Goal: Answer question/provide support: Share knowledge or assist other users

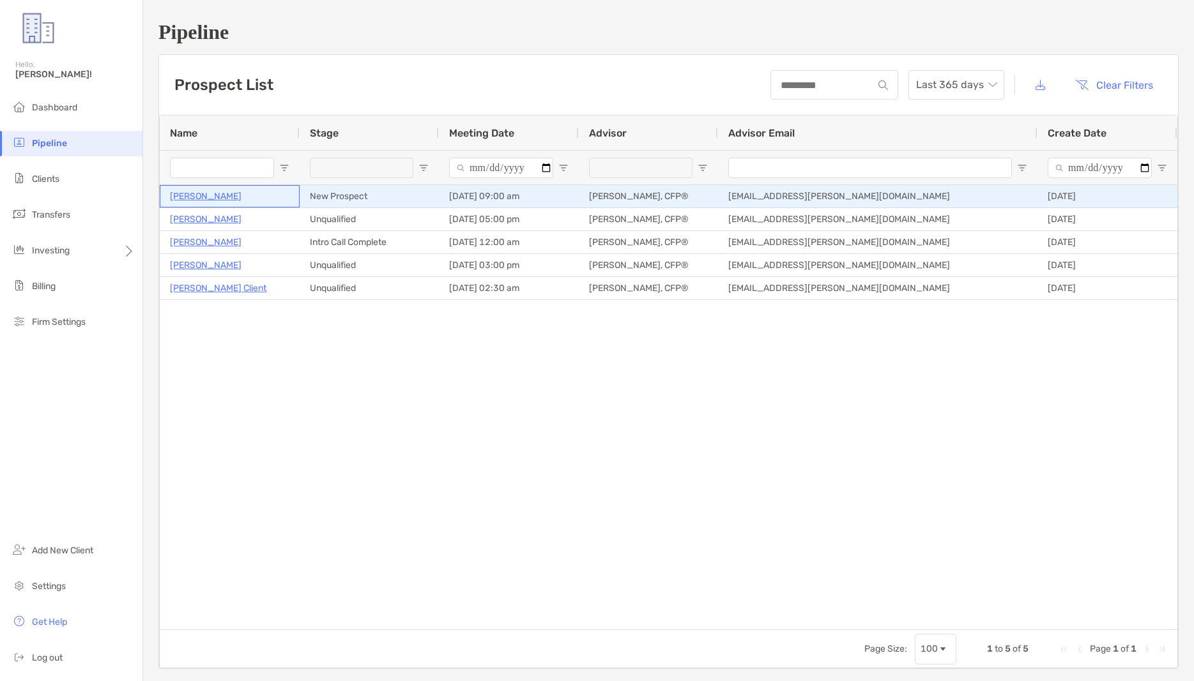
click at [208, 195] on p "[PERSON_NAME]" at bounding box center [206, 196] width 72 height 16
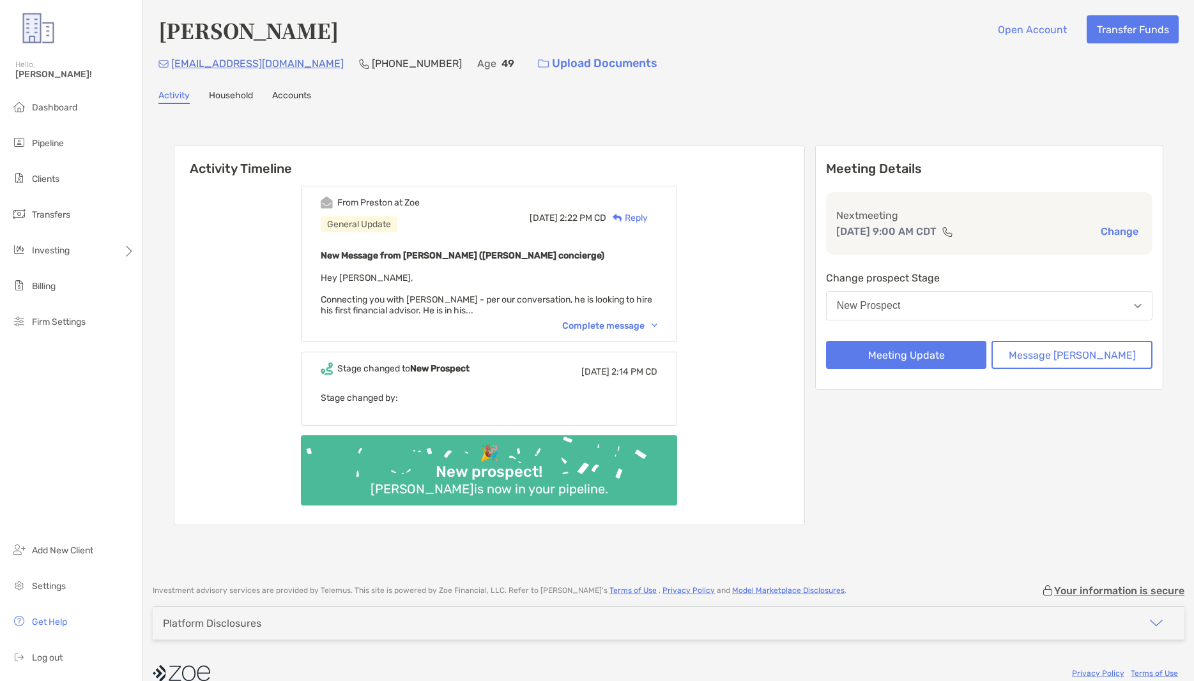
click at [657, 324] on img at bounding box center [654, 326] width 6 height 4
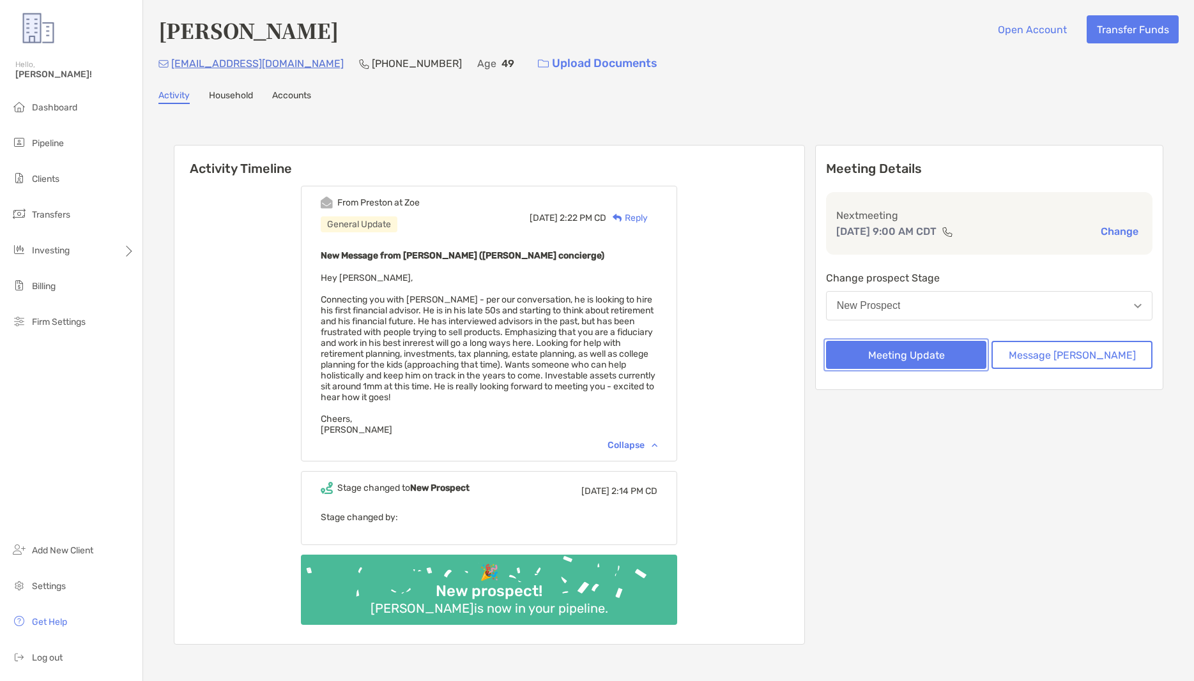
click at [962, 351] on button "Meeting Update" at bounding box center [906, 355] width 161 height 28
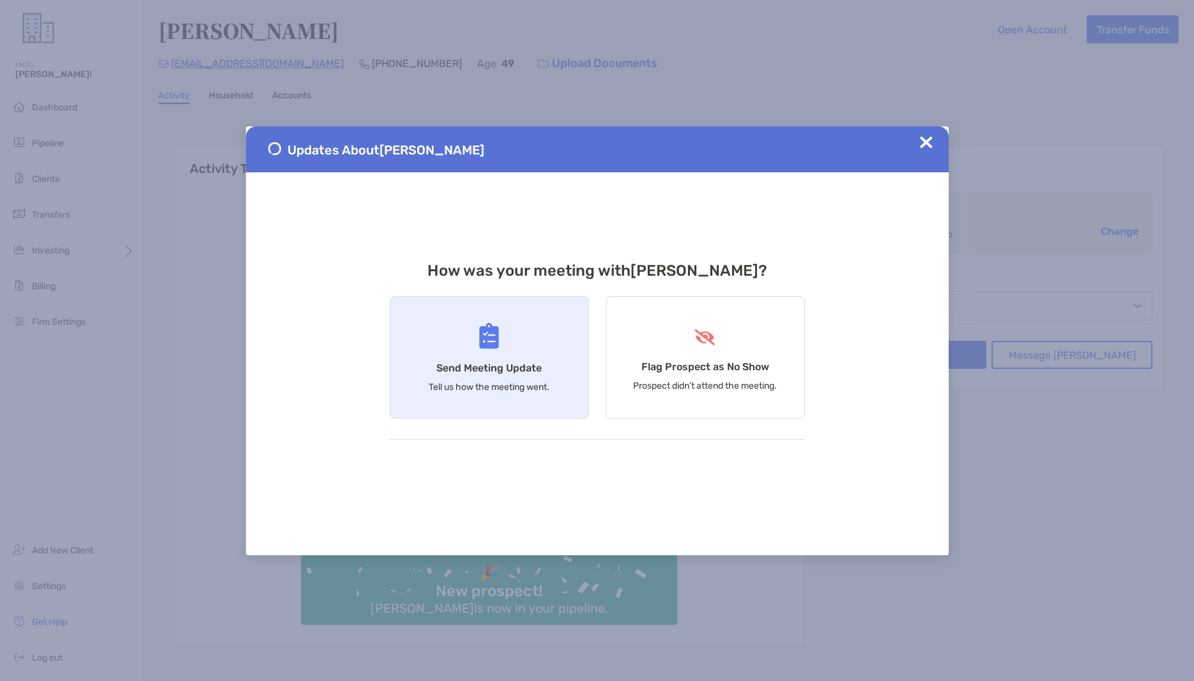
click at [538, 377] on div "Send Meeting Update Tell us how the meeting went." at bounding box center [489, 357] width 199 height 123
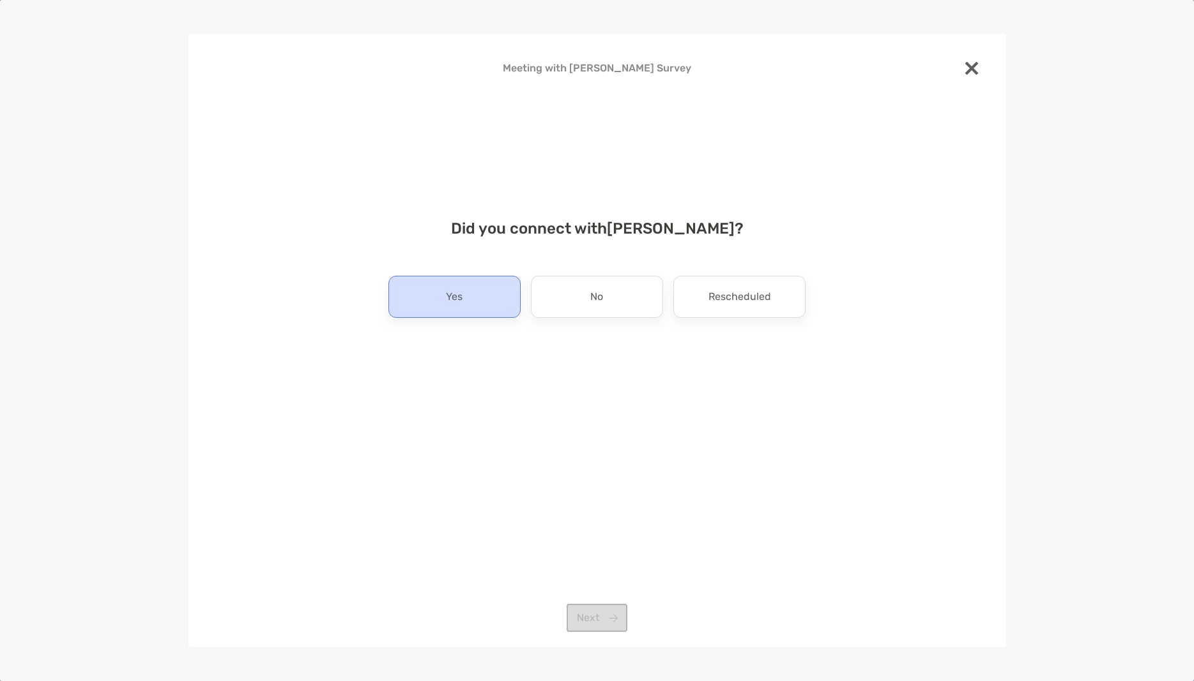
click at [479, 307] on div "Yes" at bounding box center [454, 297] width 132 height 42
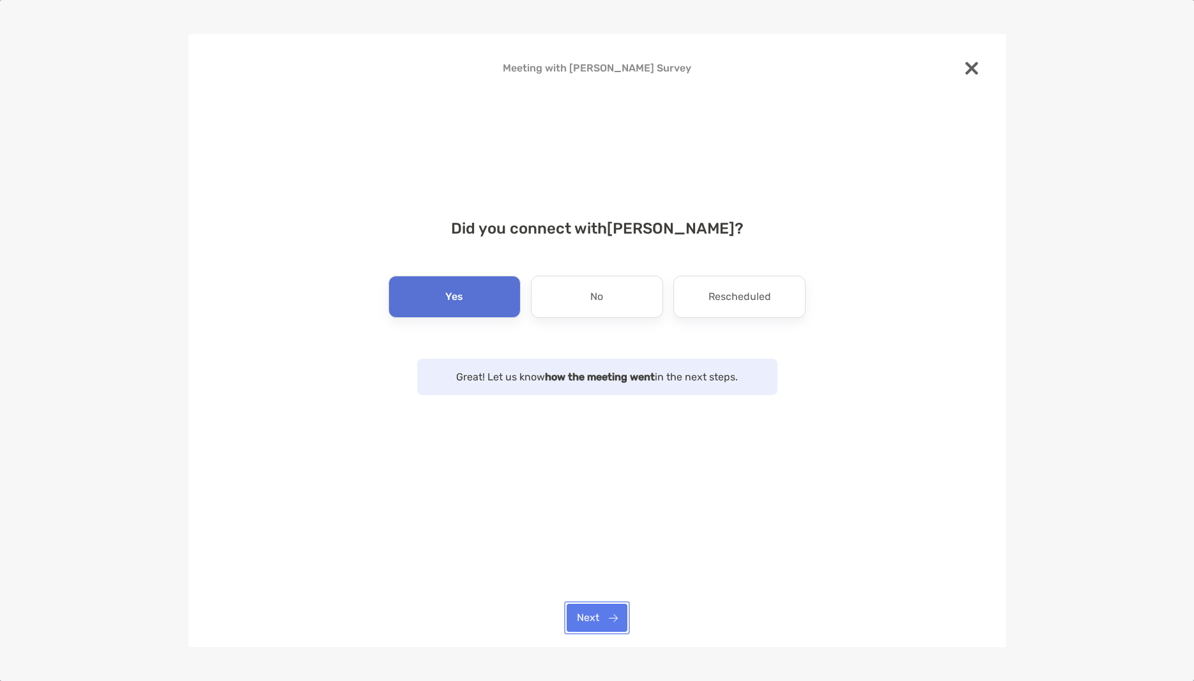
click at [590, 620] on button "Next" at bounding box center [597, 618] width 61 height 28
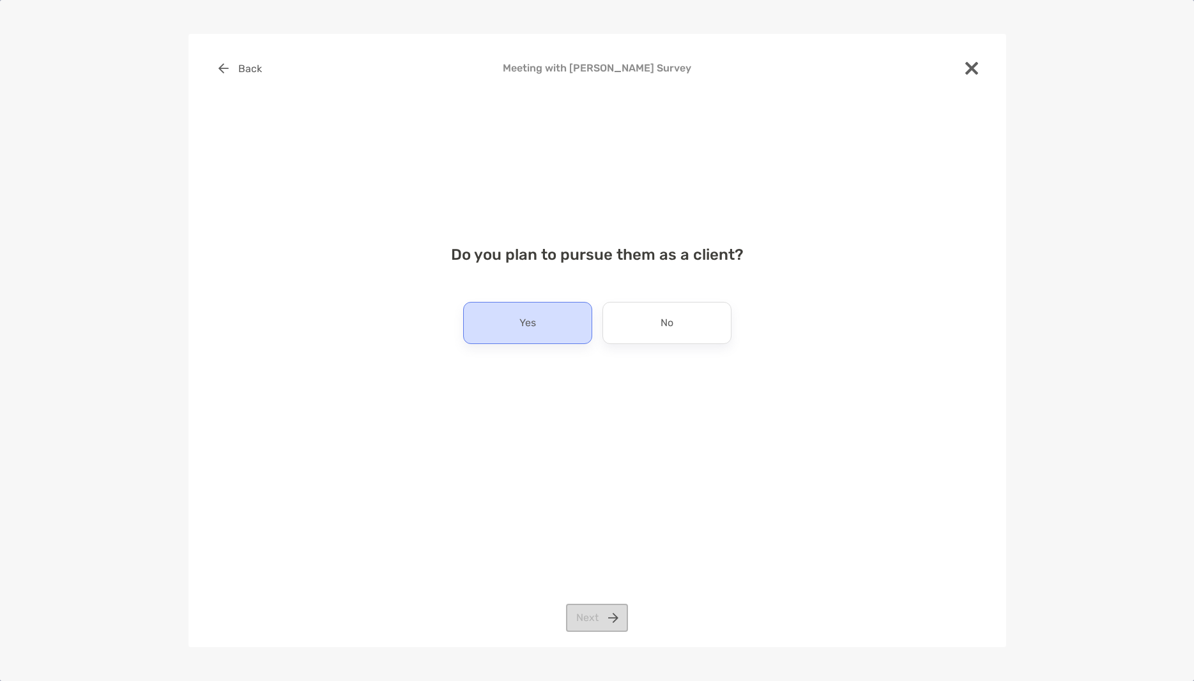
click at [553, 323] on div "Yes" at bounding box center [527, 323] width 129 height 42
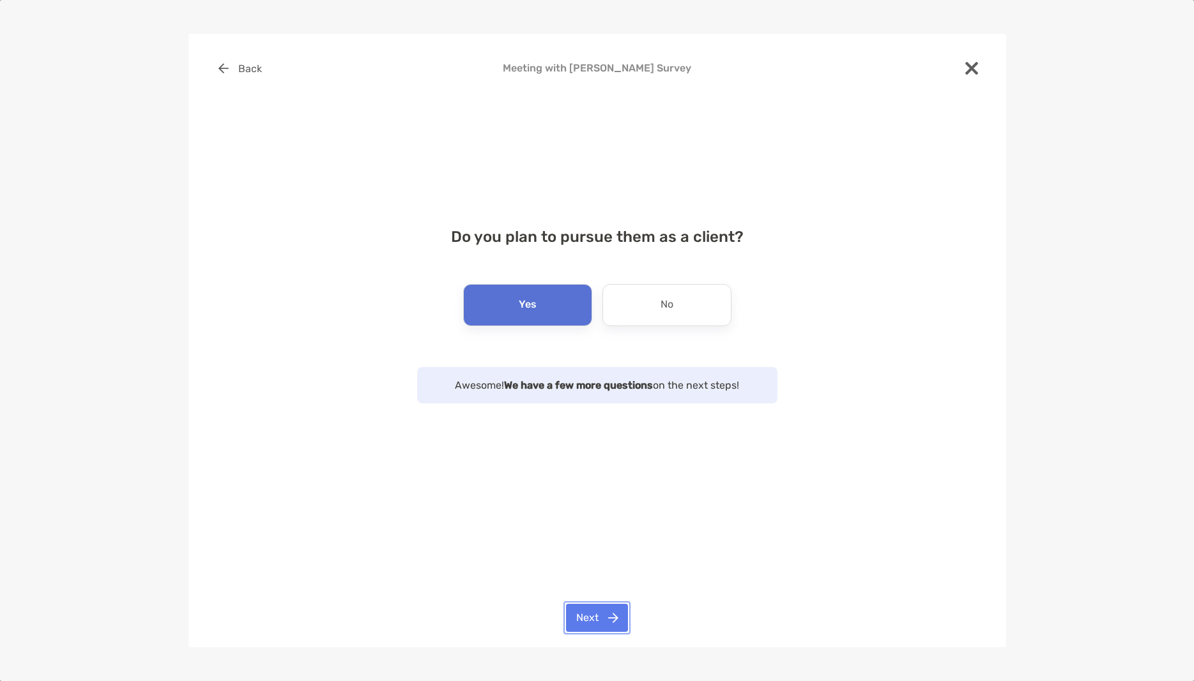
click at [598, 611] on button "Next" at bounding box center [597, 618] width 62 height 28
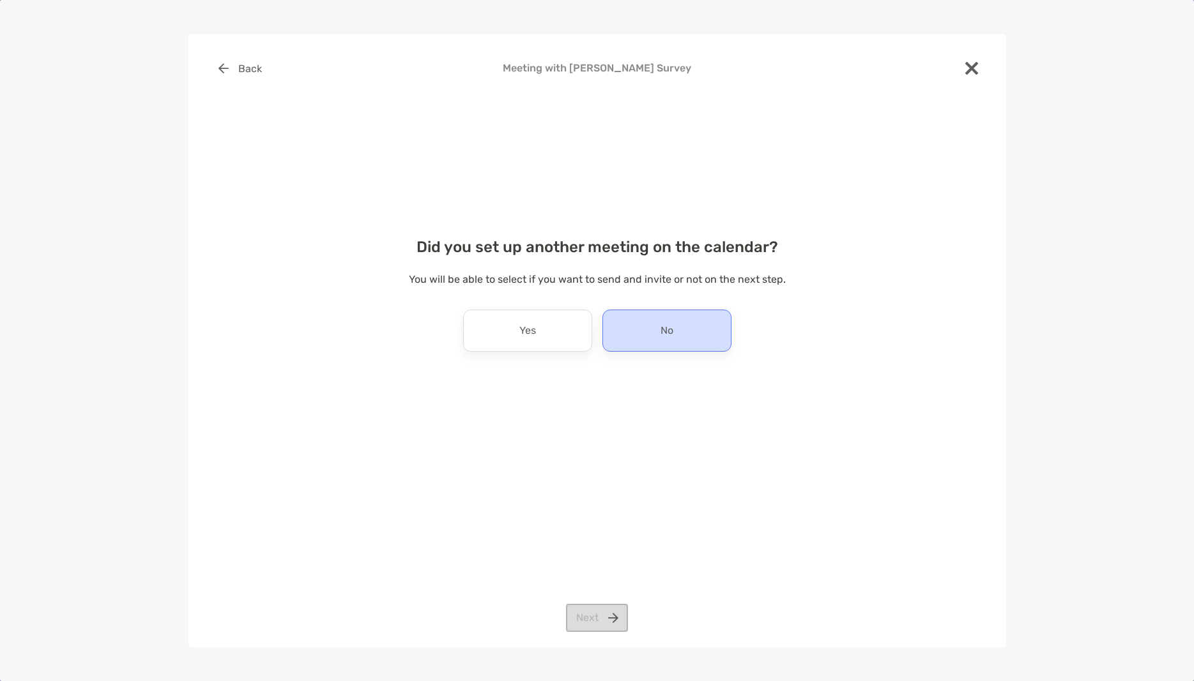
click at [641, 332] on div "No" at bounding box center [666, 331] width 129 height 42
drag, startPoint x: 593, startPoint y: 617, endPoint x: 600, endPoint y: 574, distance: 44.0
click at [593, 617] on button "Next" at bounding box center [597, 618] width 62 height 28
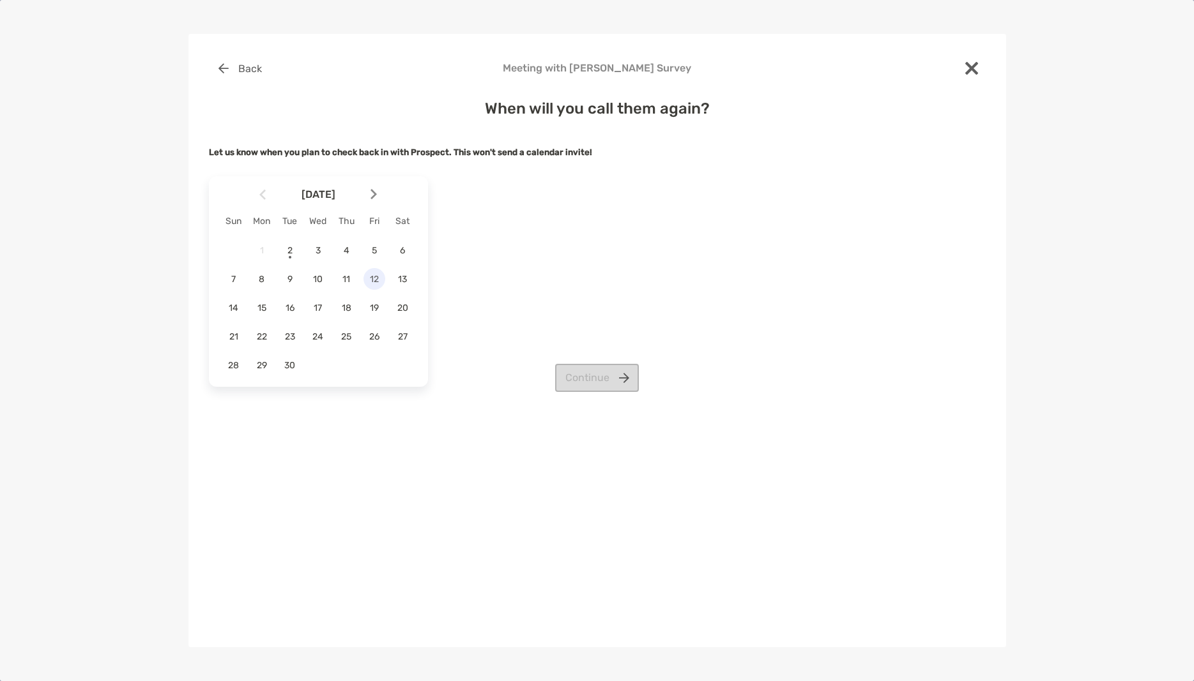
click at [372, 275] on span "12" at bounding box center [374, 279] width 22 height 11
click at [610, 377] on button "Continue" at bounding box center [597, 378] width 84 height 28
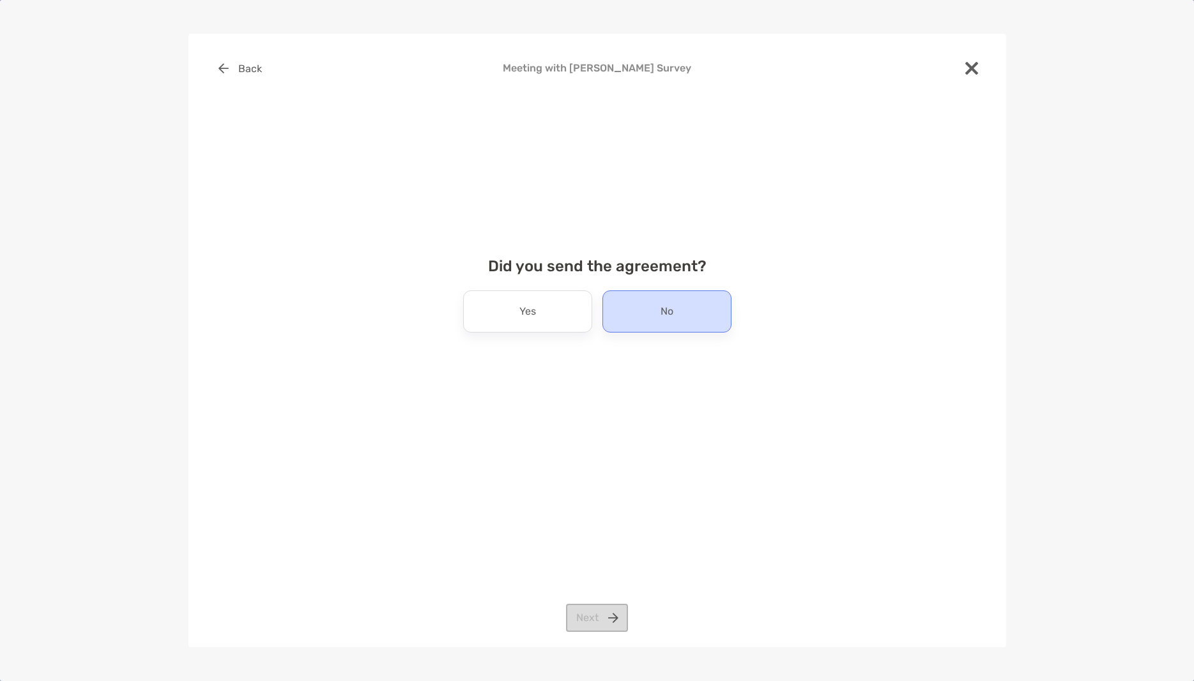
click at [654, 313] on div "No" at bounding box center [666, 312] width 129 height 42
click at [596, 609] on button "Next" at bounding box center [597, 618] width 62 height 28
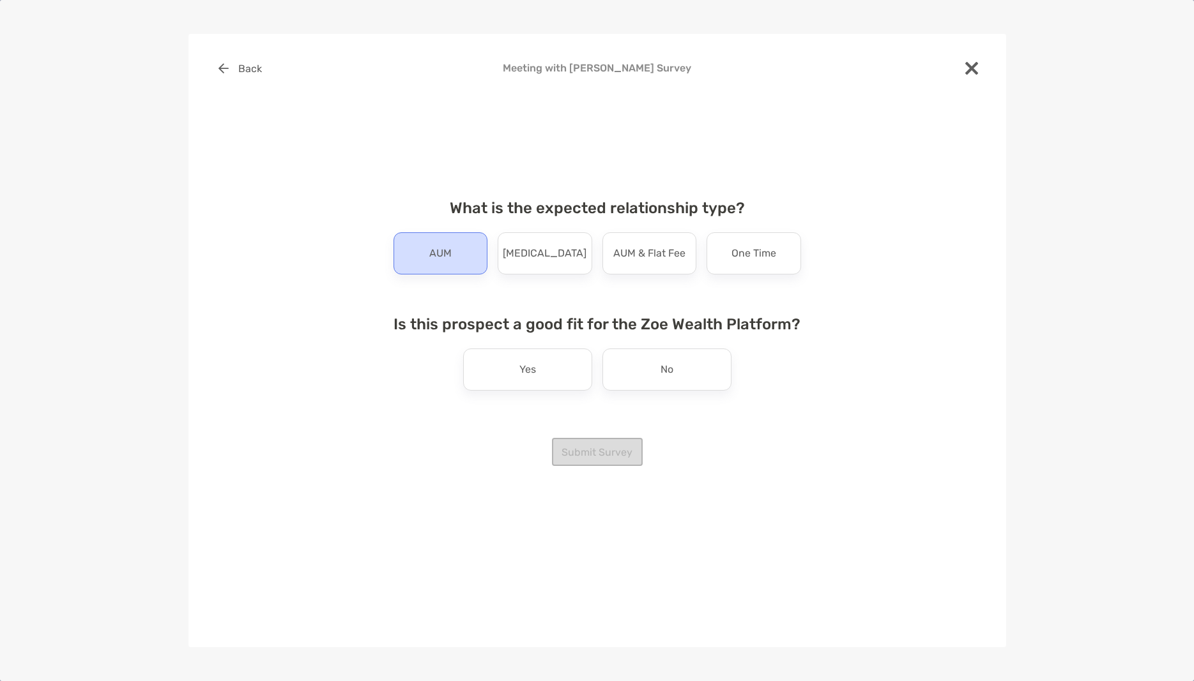
click at [446, 252] on p "AUM" at bounding box center [440, 253] width 22 height 20
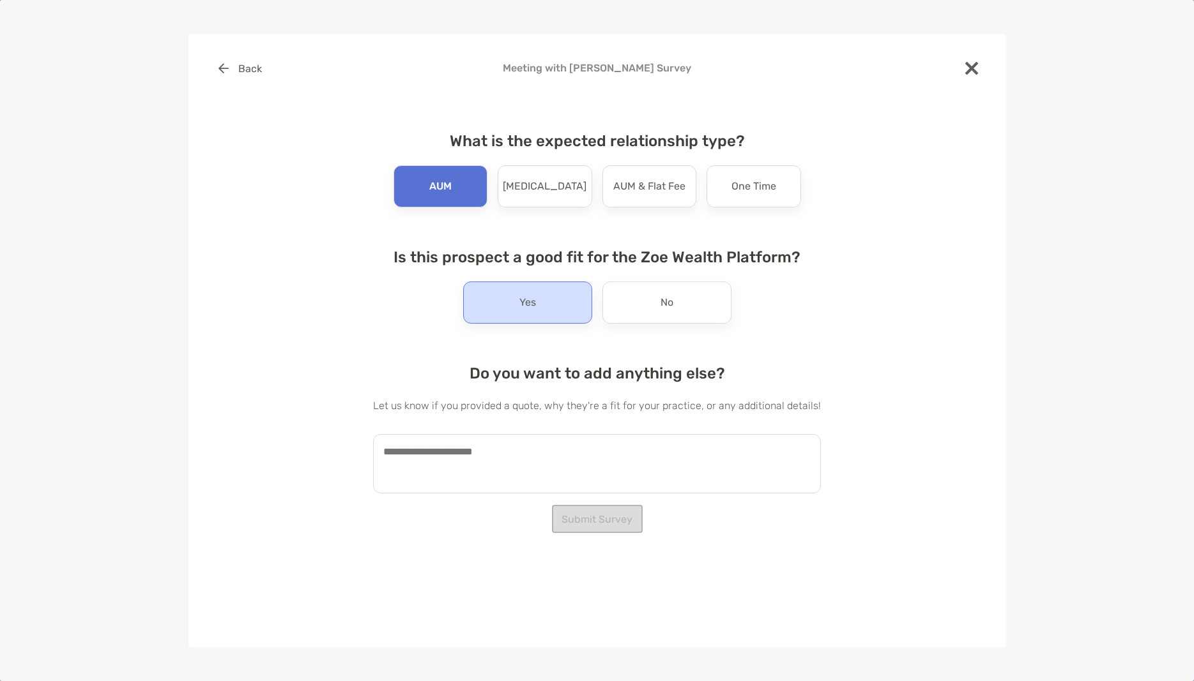
click at [543, 308] on div "Yes" at bounding box center [527, 303] width 129 height 42
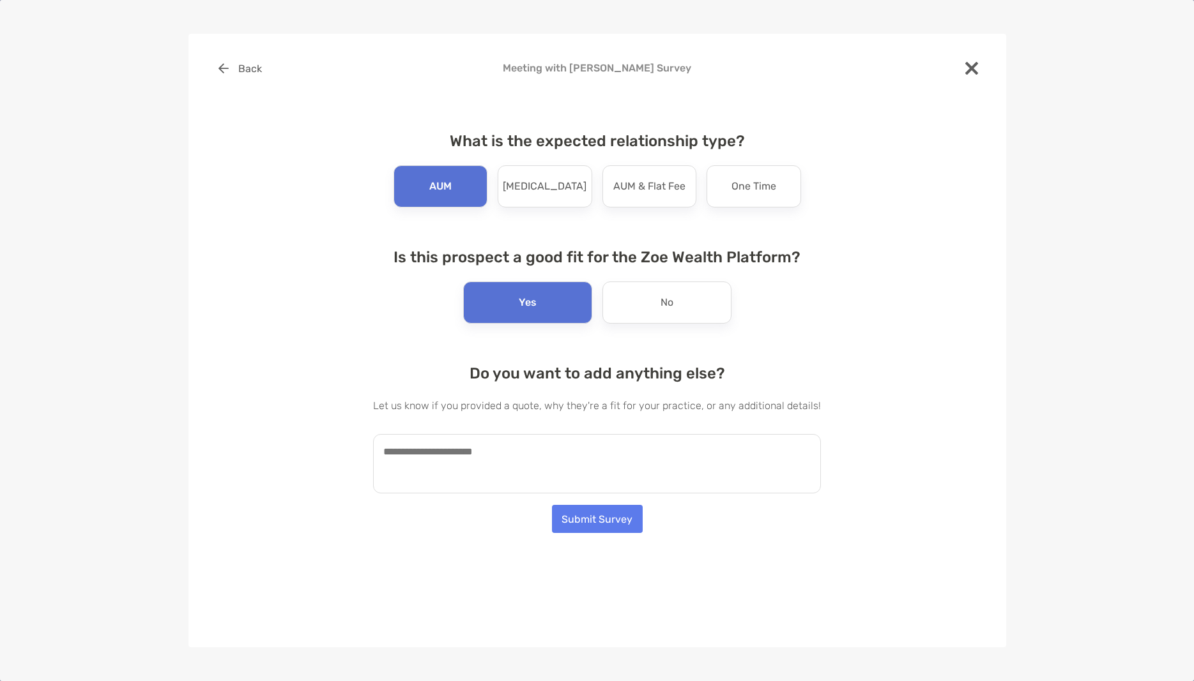
click at [523, 451] on textarea at bounding box center [597, 463] width 448 height 59
type textarea "*"
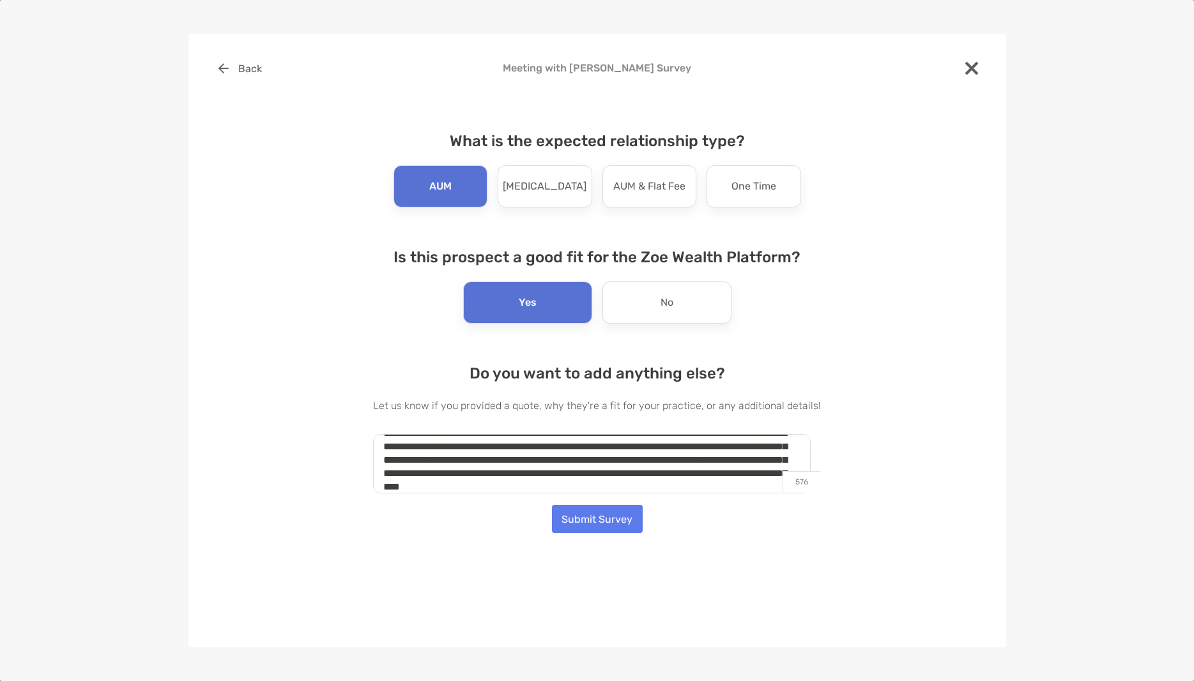
scroll to position [32, 0]
type textarea "**********"
click at [610, 523] on button "Submit Survey" at bounding box center [597, 519] width 91 height 28
